Goal: Task Accomplishment & Management: Use online tool/utility

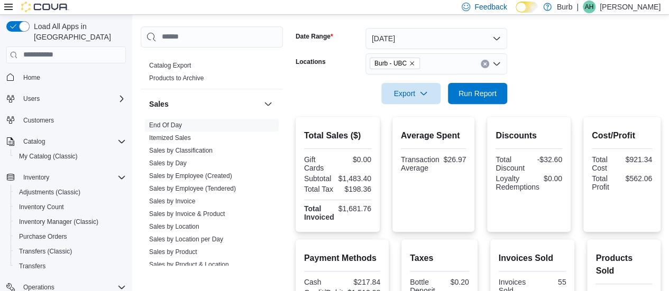
scroll to position [146, 0]
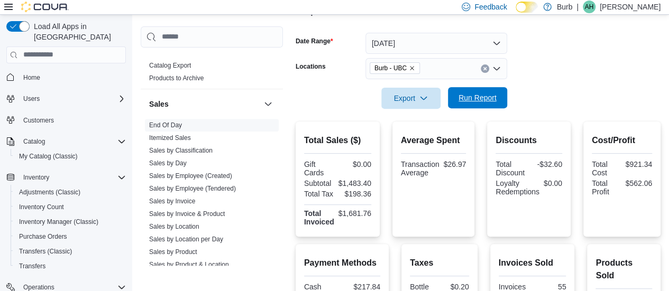
click at [480, 104] on span "Run Report" at bounding box center [477, 97] width 47 height 21
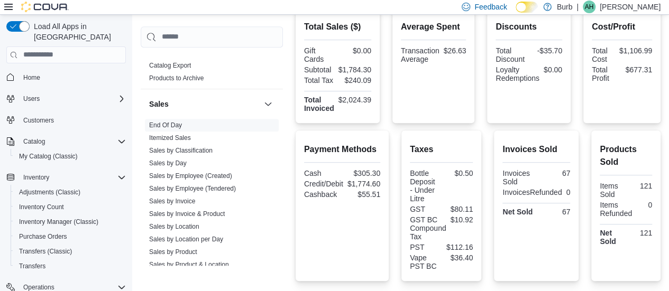
scroll to position [260, 0]
click at [522, 108] on div "Discounts Total Discount -$35.70 Loyalty Redemptions $0.00" at bounding box center [528, 65] width 67 height 98
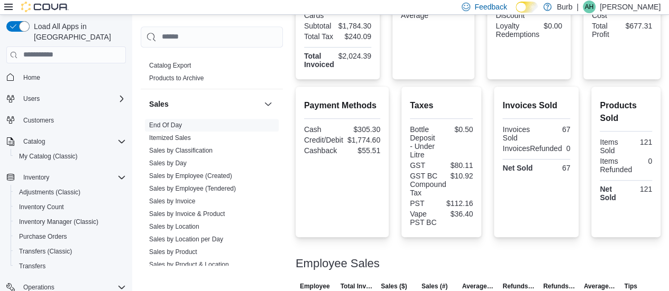
scroll to position [0, 0]
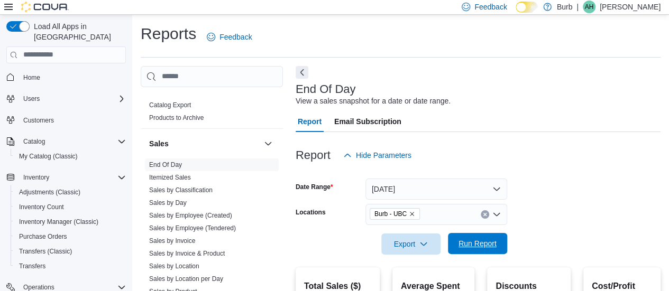
click at [486, 247] on span "Run Report" at bounding box center [477, 243] width 38 height 11
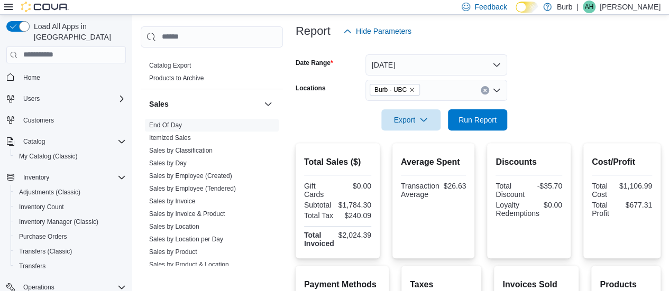
scroll to position [134, 0]
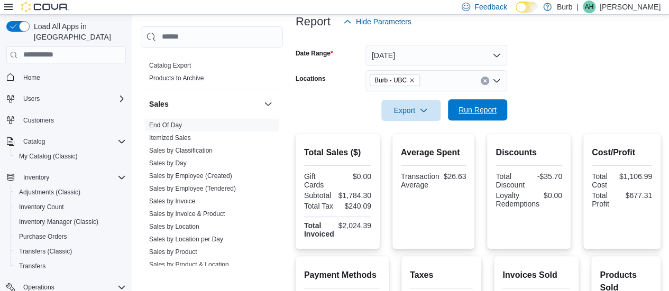
click at [482, 107] on span "Run Report" at bounding box center [477, 110] width 38 height 11
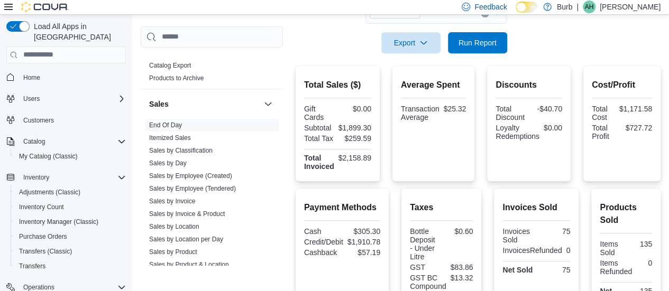
scroll to position [201, 0]
click at [462, 33] on div "Export Run Report" at bounding box center [400, 43] width 211 height 21
click at [485, 44] on span "Run Report" at bounding box center [477, 43] width 38 height 11
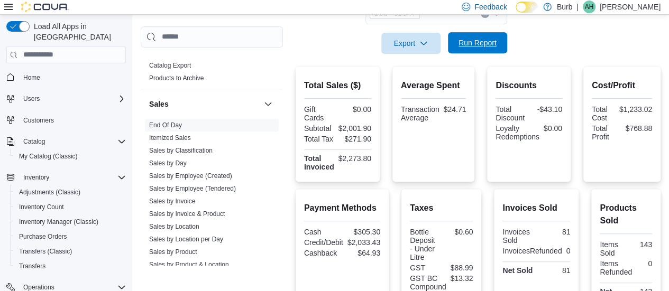
click at [485, 44] on span "Run Report" at bounding box center [477, 43] width 38 height 11
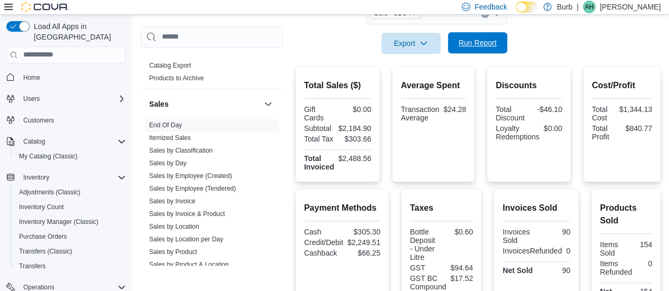
click at [485, 44] on span "Run Report" at bounding box center [477, 43] width 38 height 11
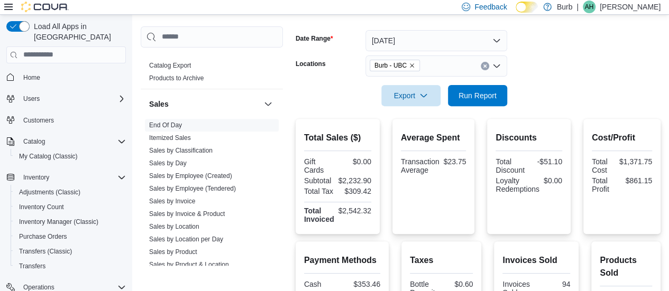
scroll to position [0, 0]
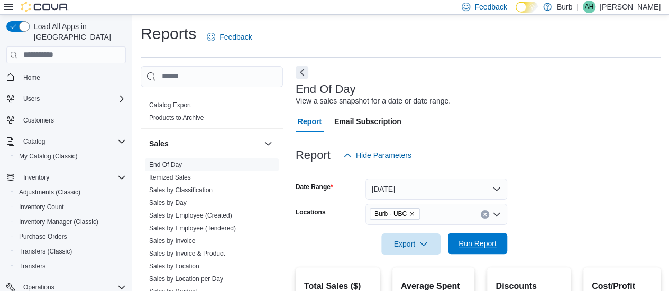
click at [469, 243] on span "Run Report" at bounding box center [477, 243] width 38 height 11
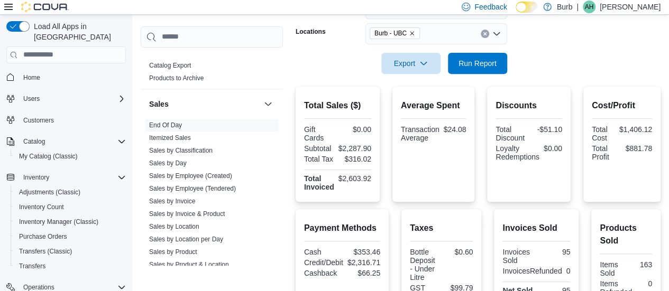
scroll to position [181, 0]
click at [465, 60] on span "Run Report" at bounding box center [477, 62] width 38 height 11
